Goal: Task Accomplishment & Management: Use online tool/utility

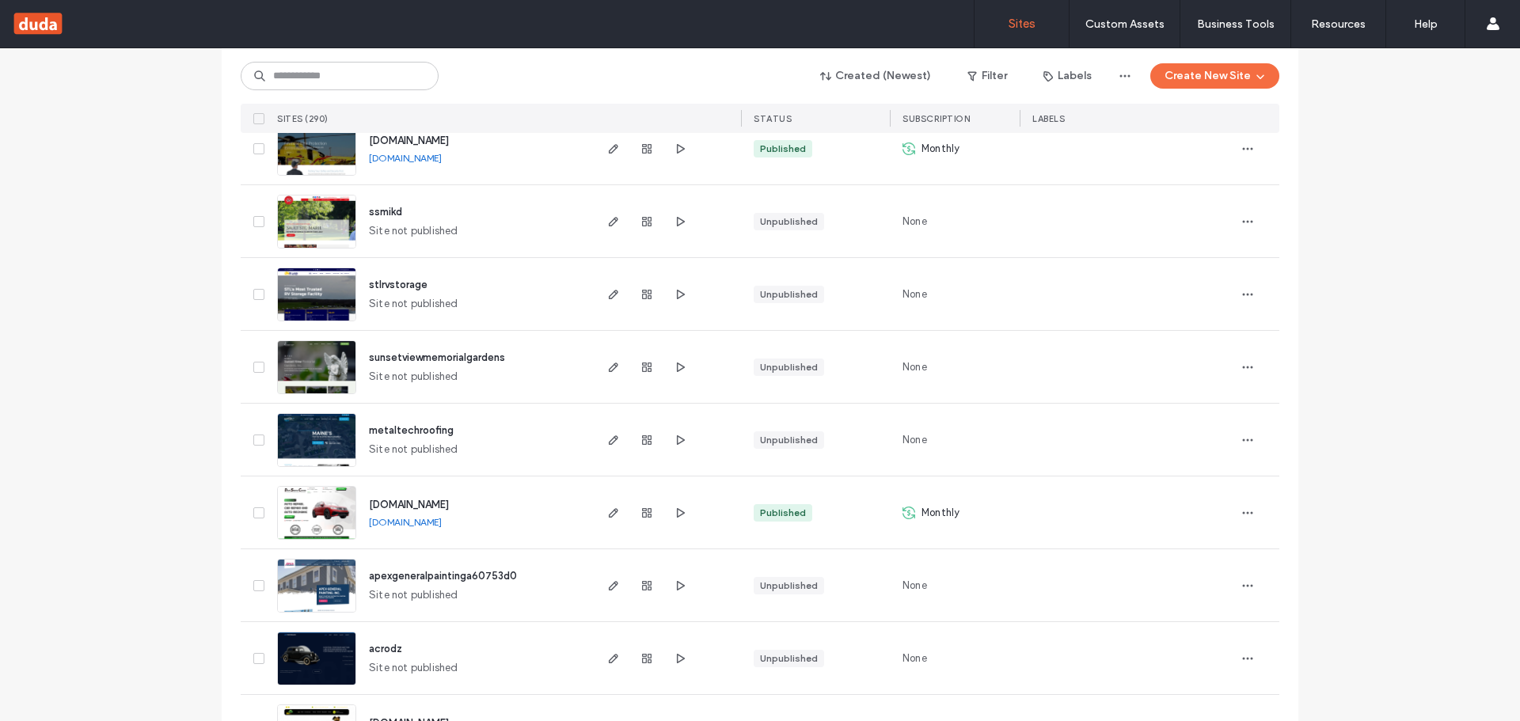
scroll to position [2138, 0]
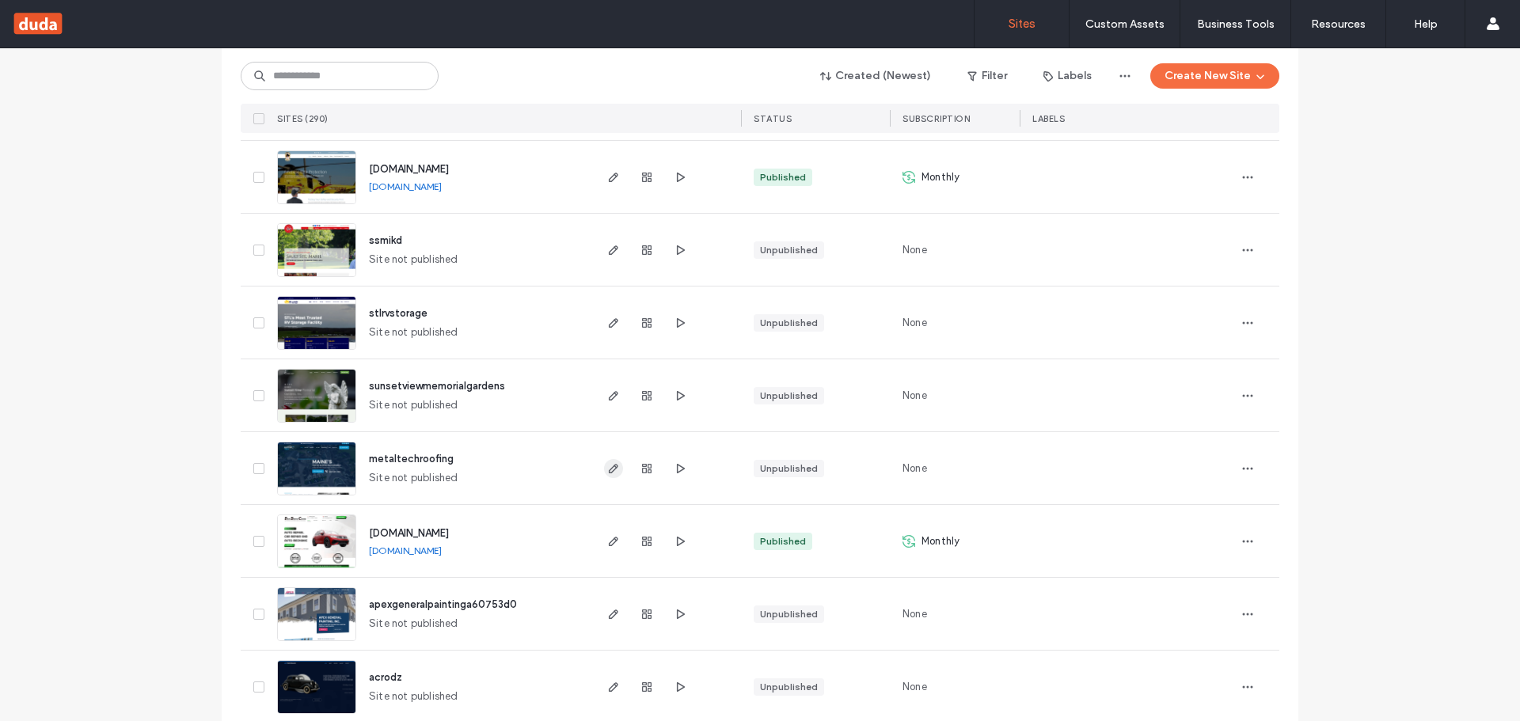
click at [610, 465] on use "button" at bounding box center [614, 469] width 10 height 10
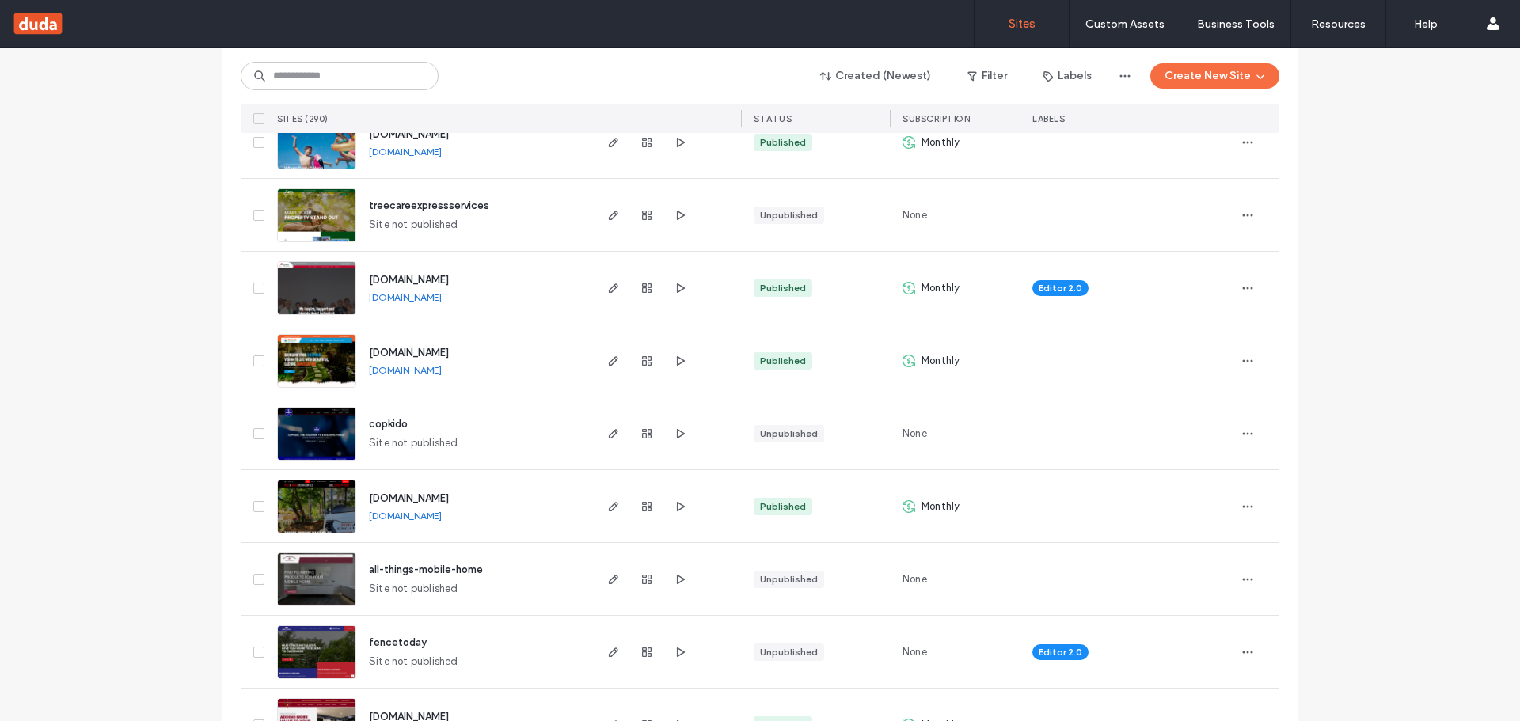
scroll to position [1108, 0]
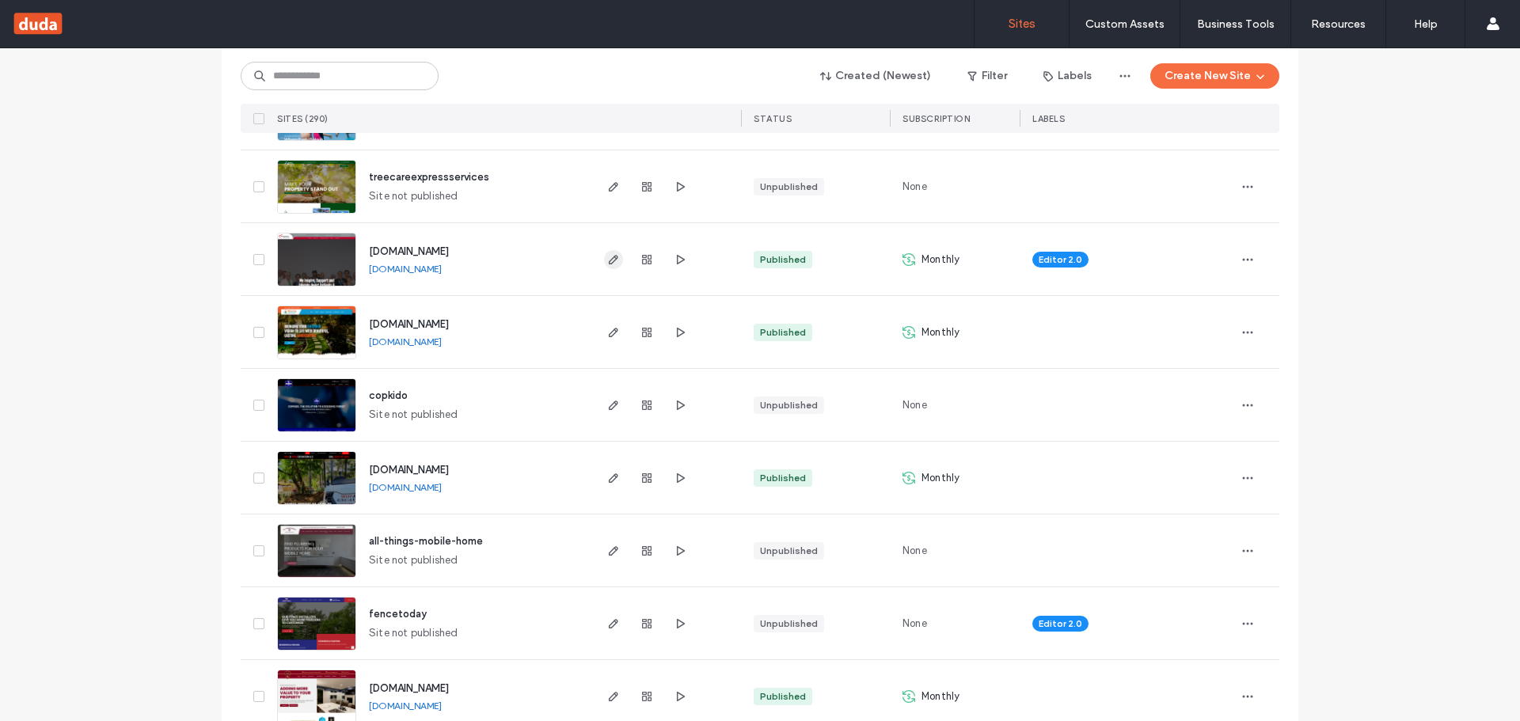
click at [610, 261] on icon "button" at bounding box center [613, 259] width 13 height 13
